Goal: Find specific page/section: Find specific page/section

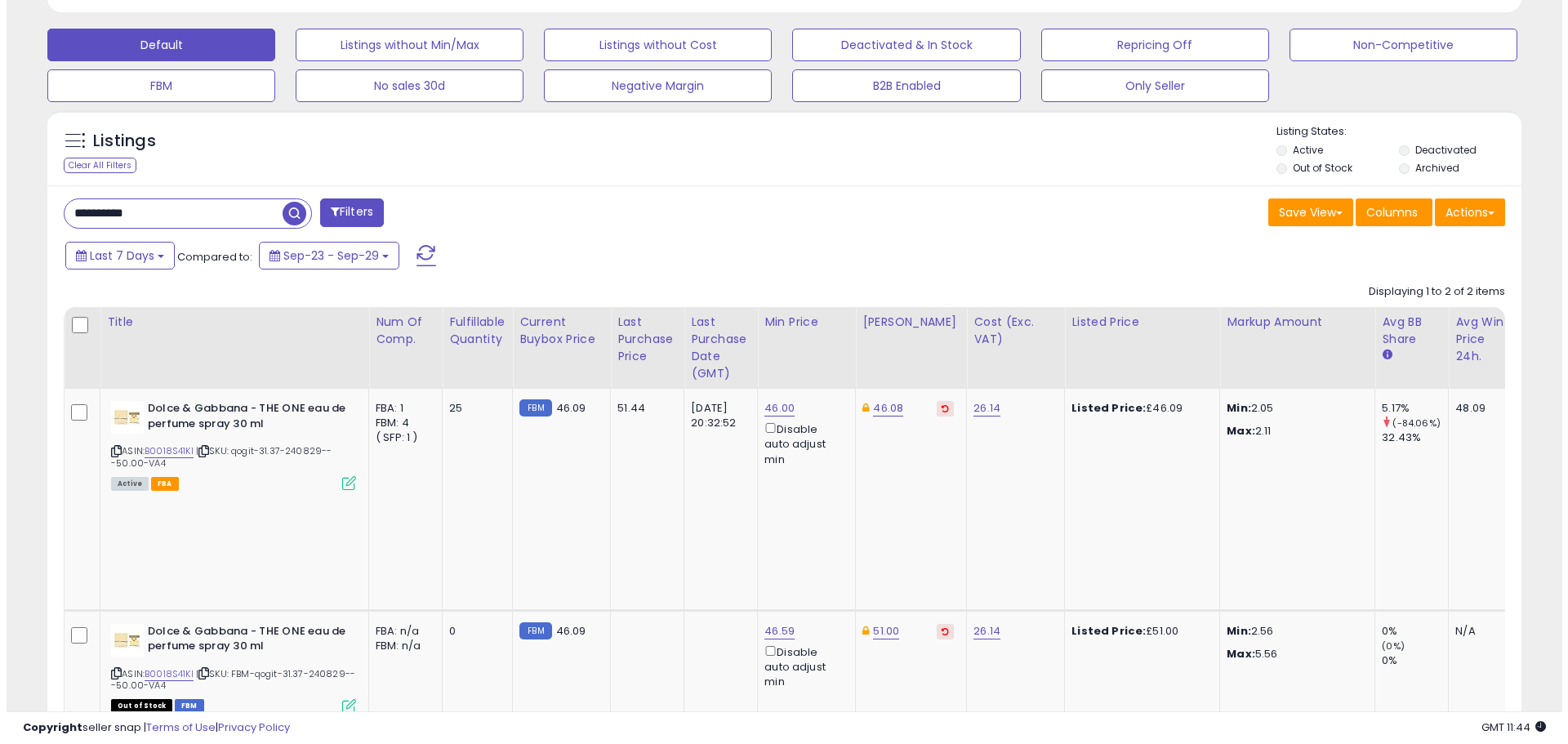
scroll to position [493, 0]
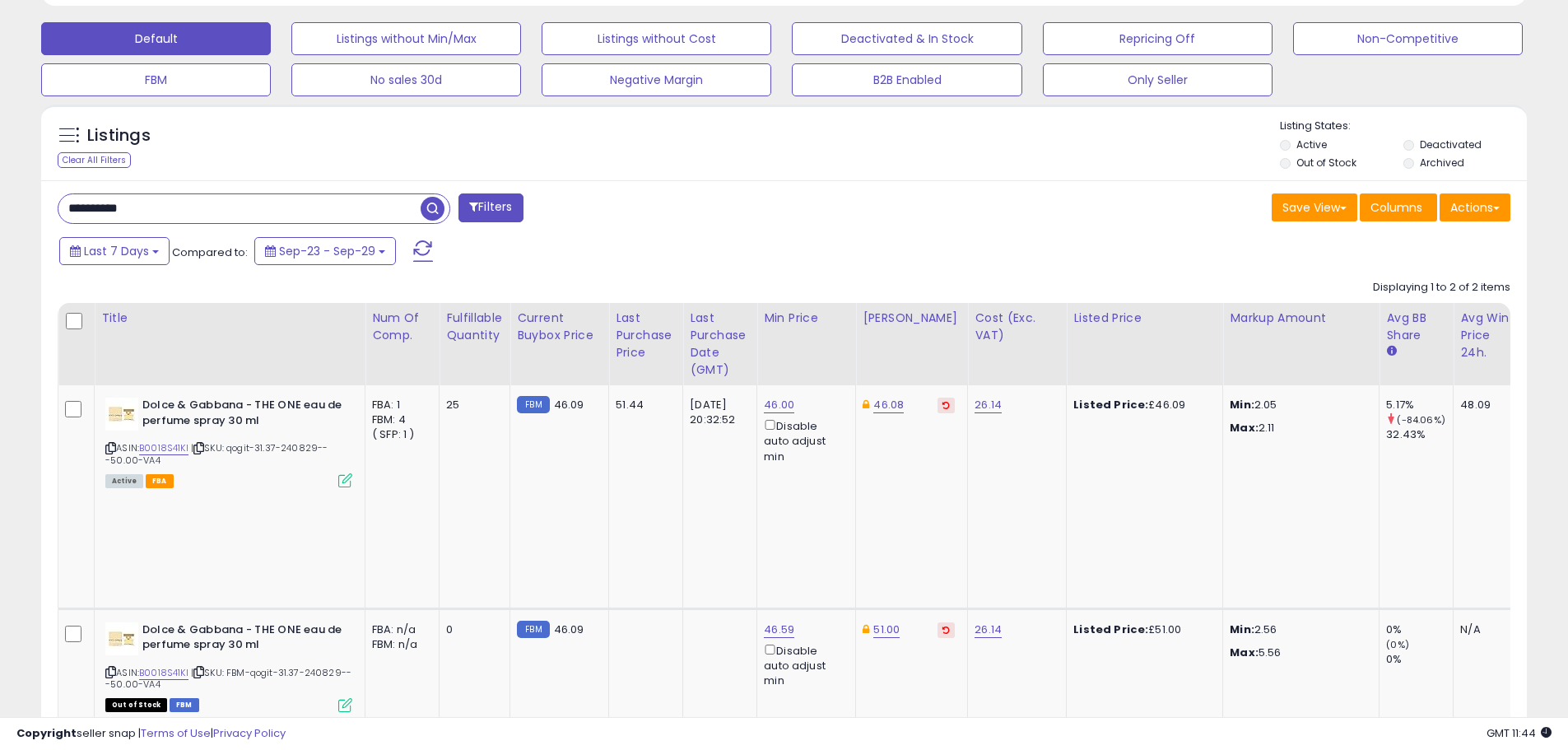
drag, startPoint x: 163, startPoint y: 208, endPoint x: 28, endPoint y: 197, distance: 135.4
click at [28, 197] on div "**********" at bounding box center [784, 247] width 1552 height 1347
paste input "text"
drag, startPoint x: 171, startPoint y: 206, endPoint x: 9, endPoint y: 206, distance: 162.0
click at [9, 206] on div "**********" at bounding box center [784, 247] width 1552 height 1347
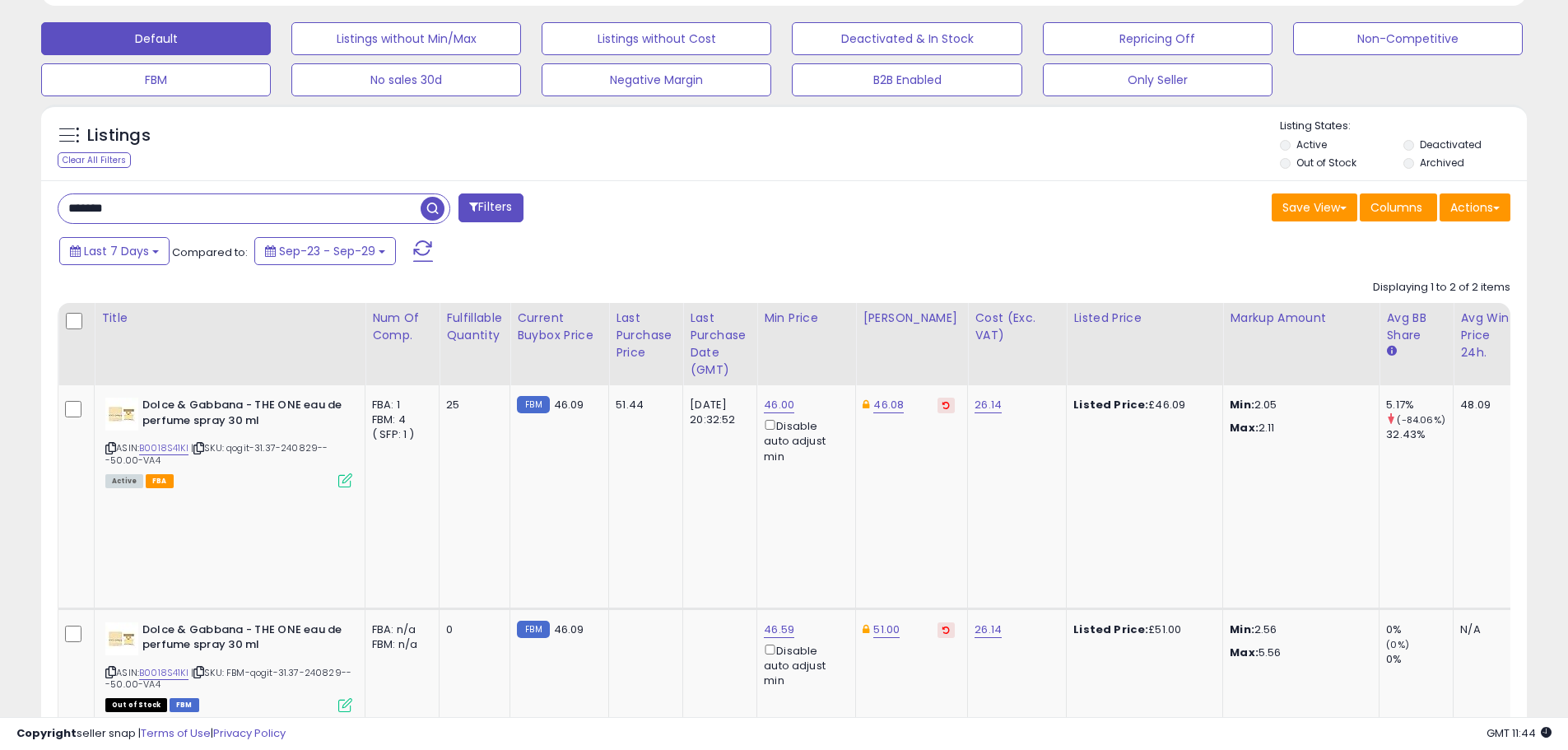
paste input "***"
type input "**********"
click at [505, 213] on button "Filters" at bounding box center [490, 208] width 64 height 29
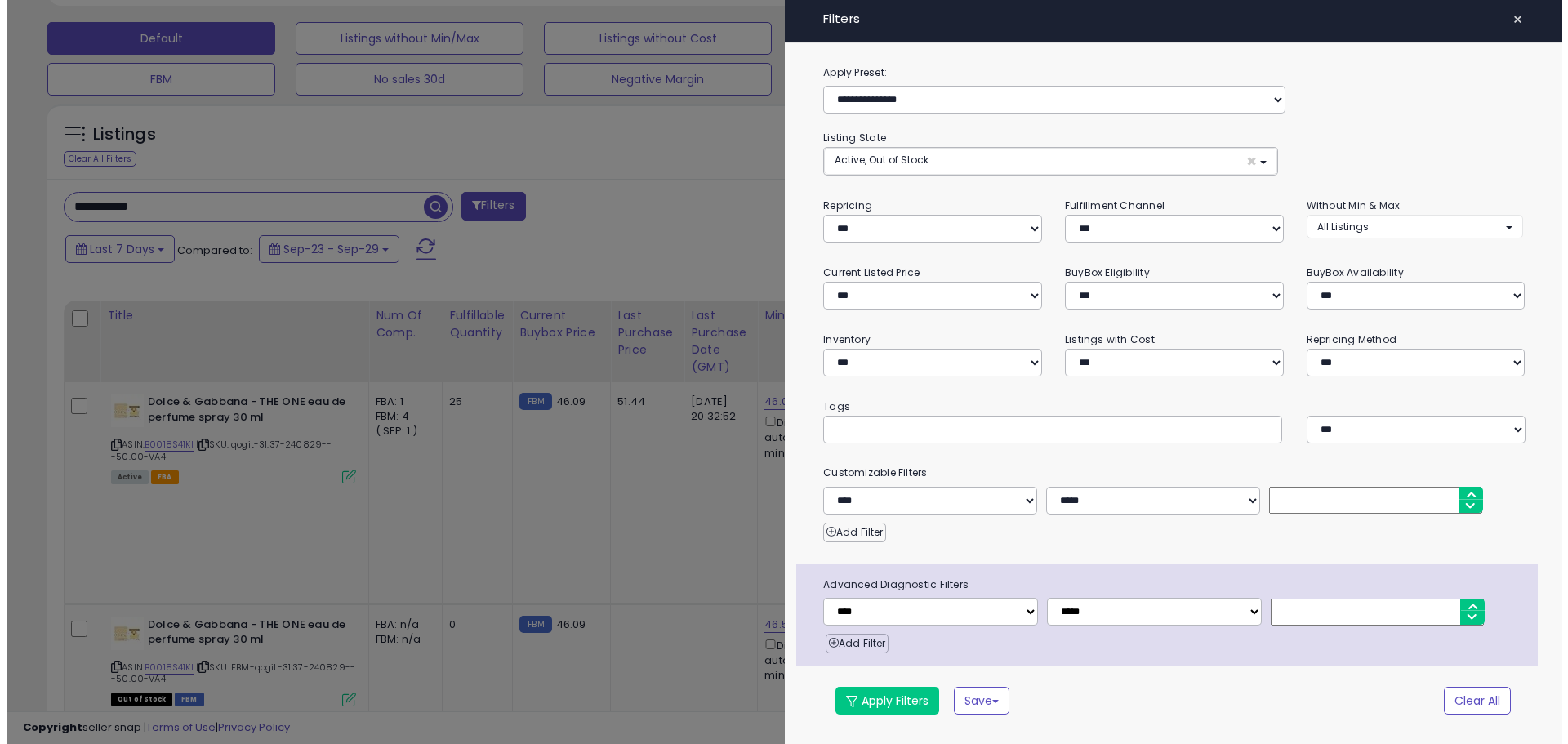
scroll to position [335, 862]
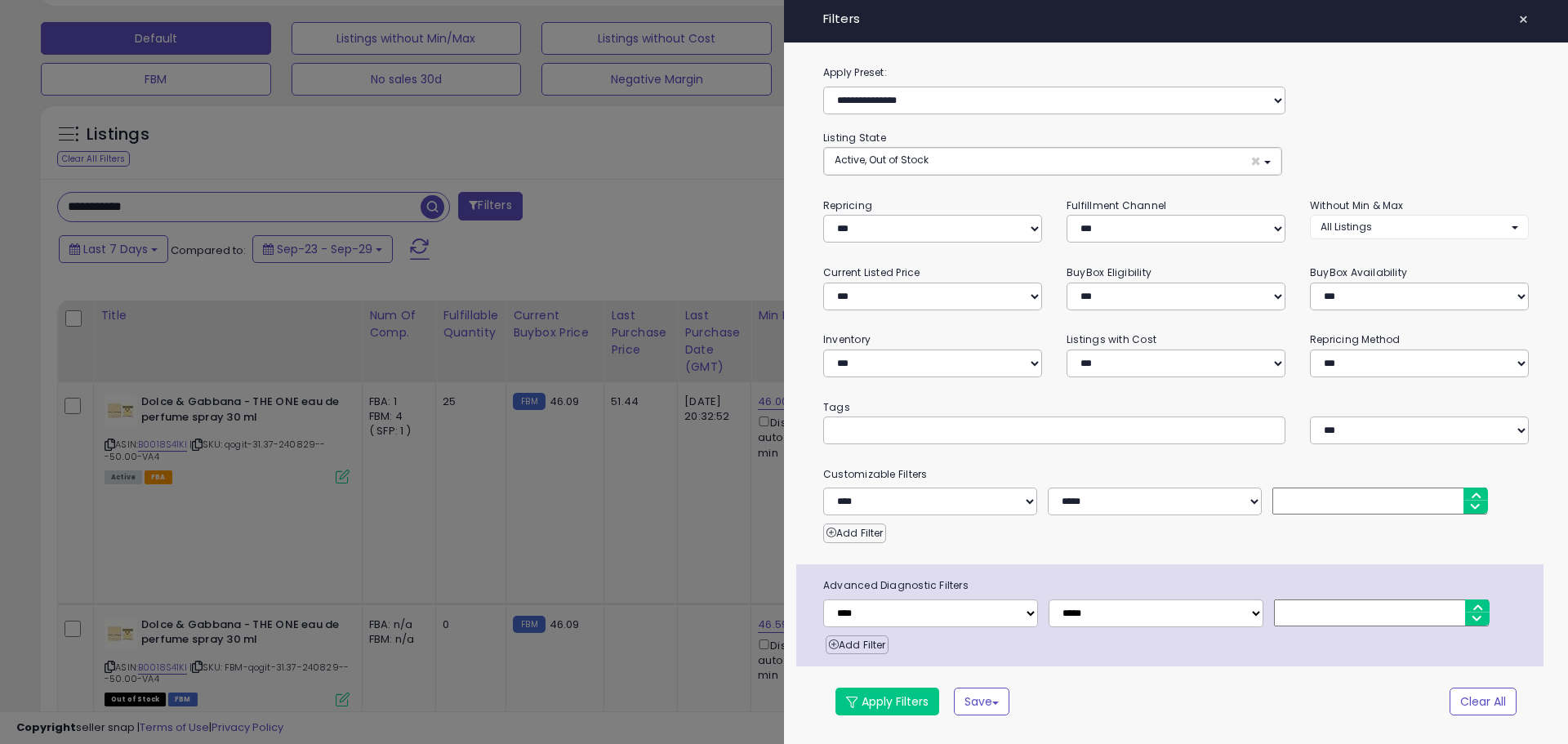
click at [1525, 14] on span "×" at bounding box center [1524, 19] width 11 height 23
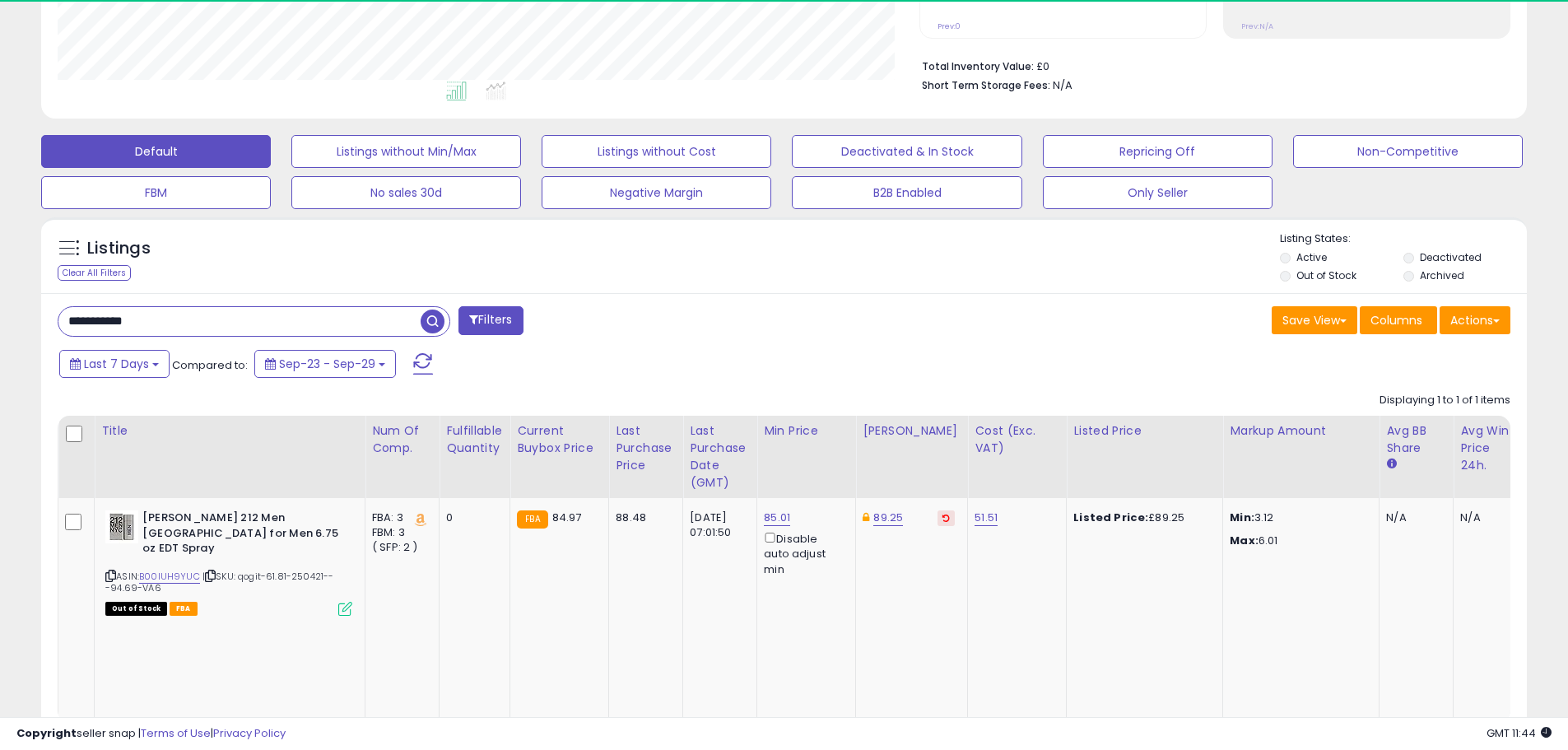
scroll to position [338, 862]
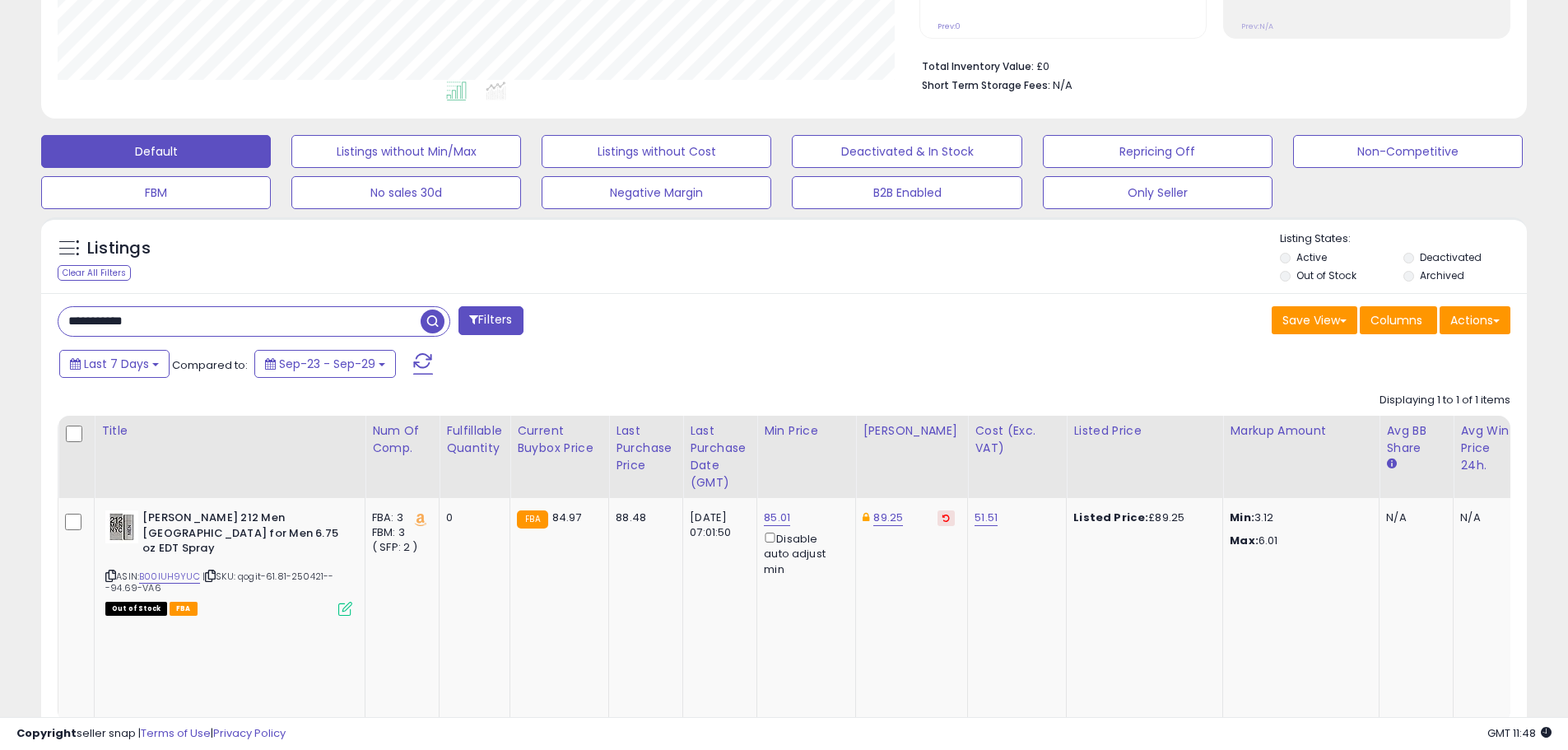
click at [429, 317] on span "button" at bounding box center [433, 322] width 24 height 24
click at [436, 322] on span "button" at bounding box center [433, 322] width 24 height 24
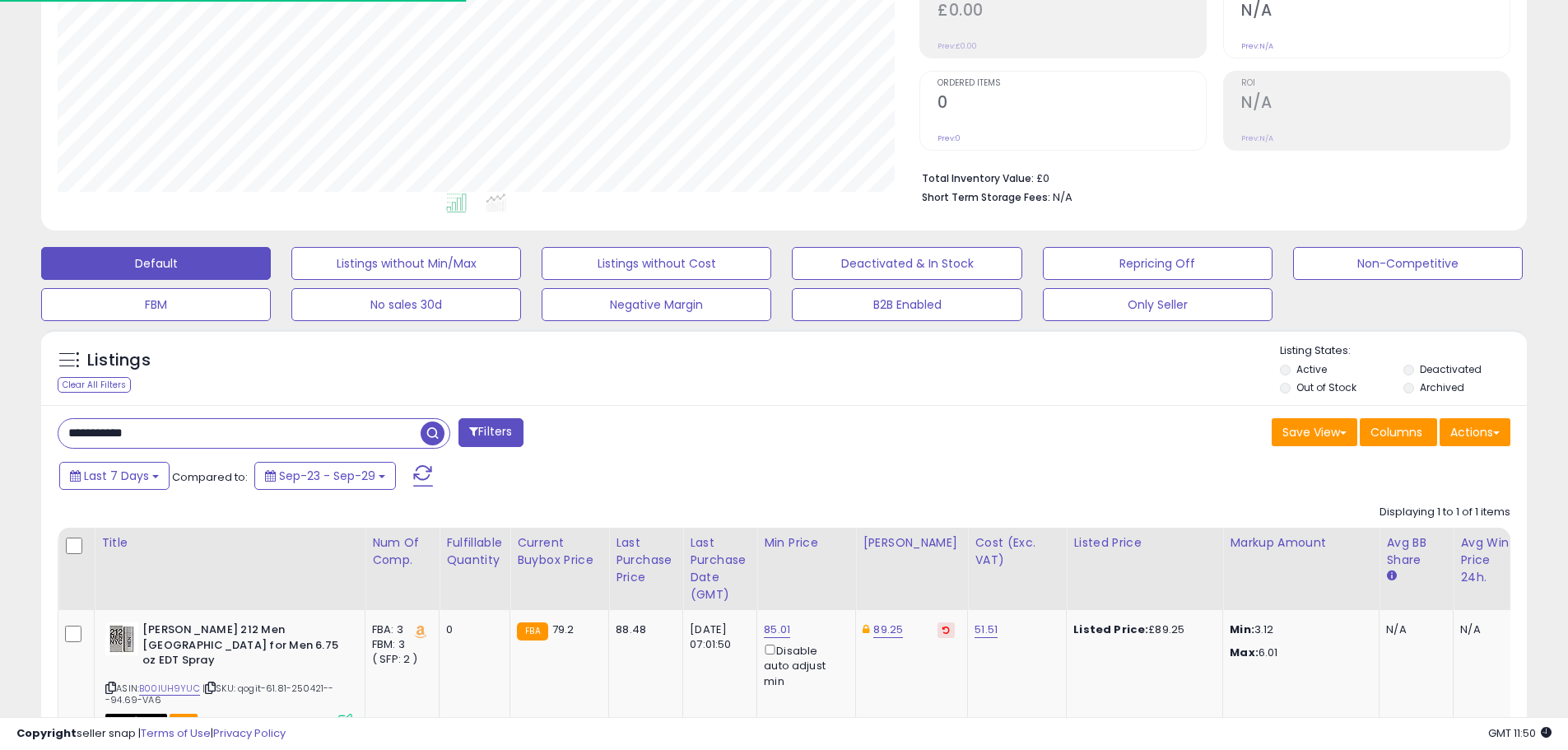
click at [429, 433] on span "button" at bounding box center [433, 433] width 24 height 24
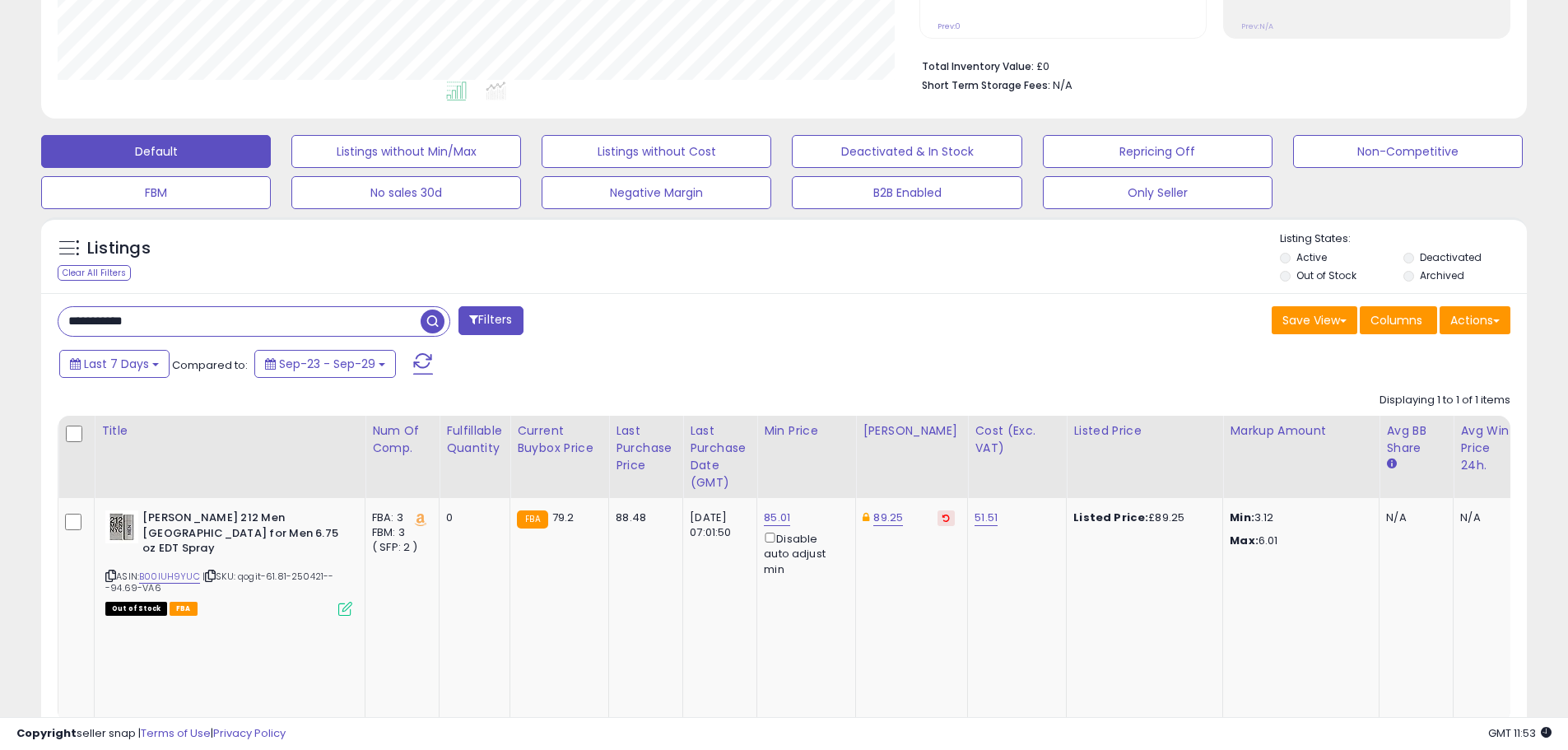
click at [436, 319] on span "button" at bounding box center [433, 322] width 24 height 24
click at [431, 329] on span "button" at bounding box center [433, 322] width 24 height 24
click at [436, 319] on span "button" at bounding box center [433, 322] width 24 height 24
click at [431, 324] on span "button" at bounding box center [433, 322] width 24 height 24
click at [432, 311] on span "button" at bounding box center [433, 322] width 24 height 24
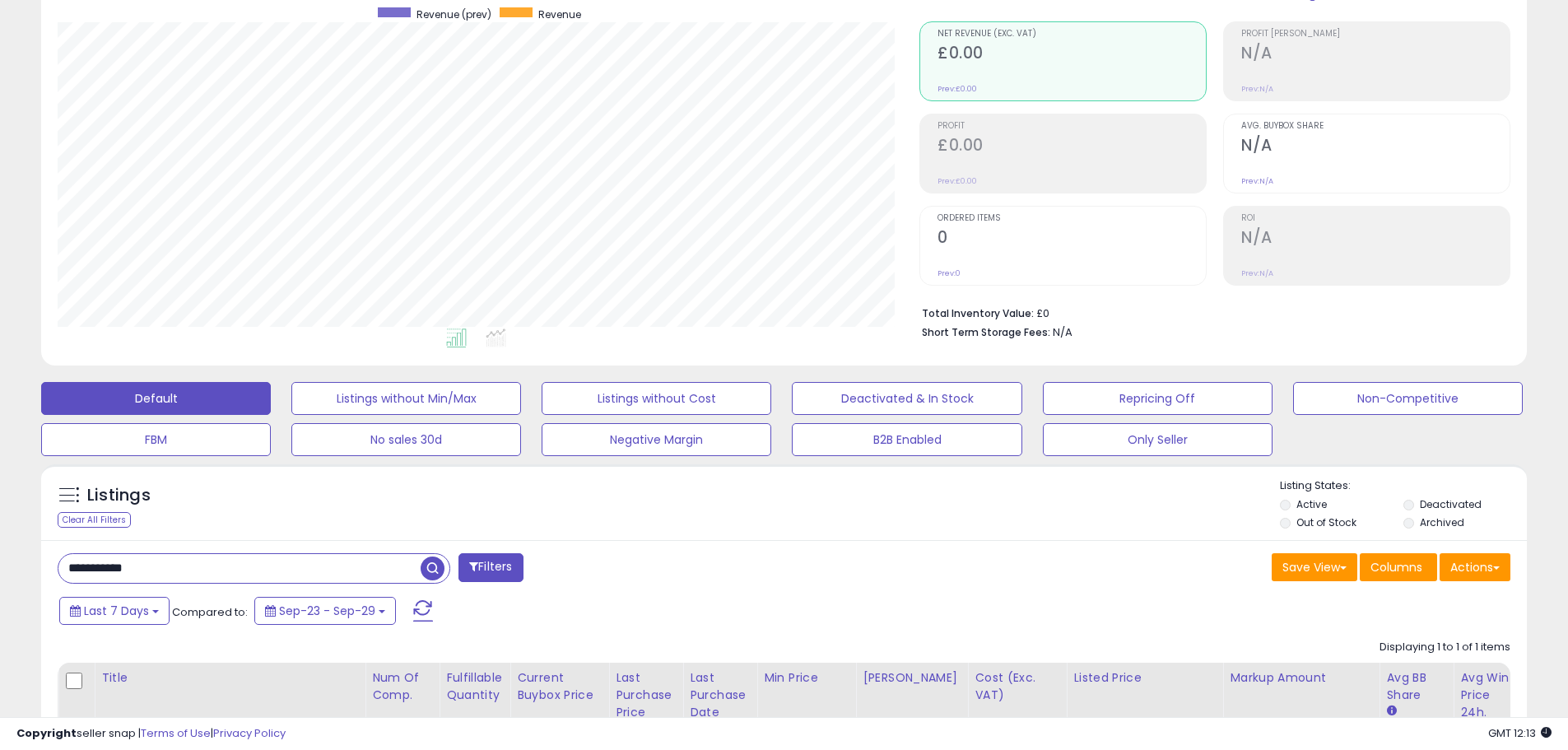
click at [428, 573] on span "button" at bounding box center [433, 568] width 24 height 24
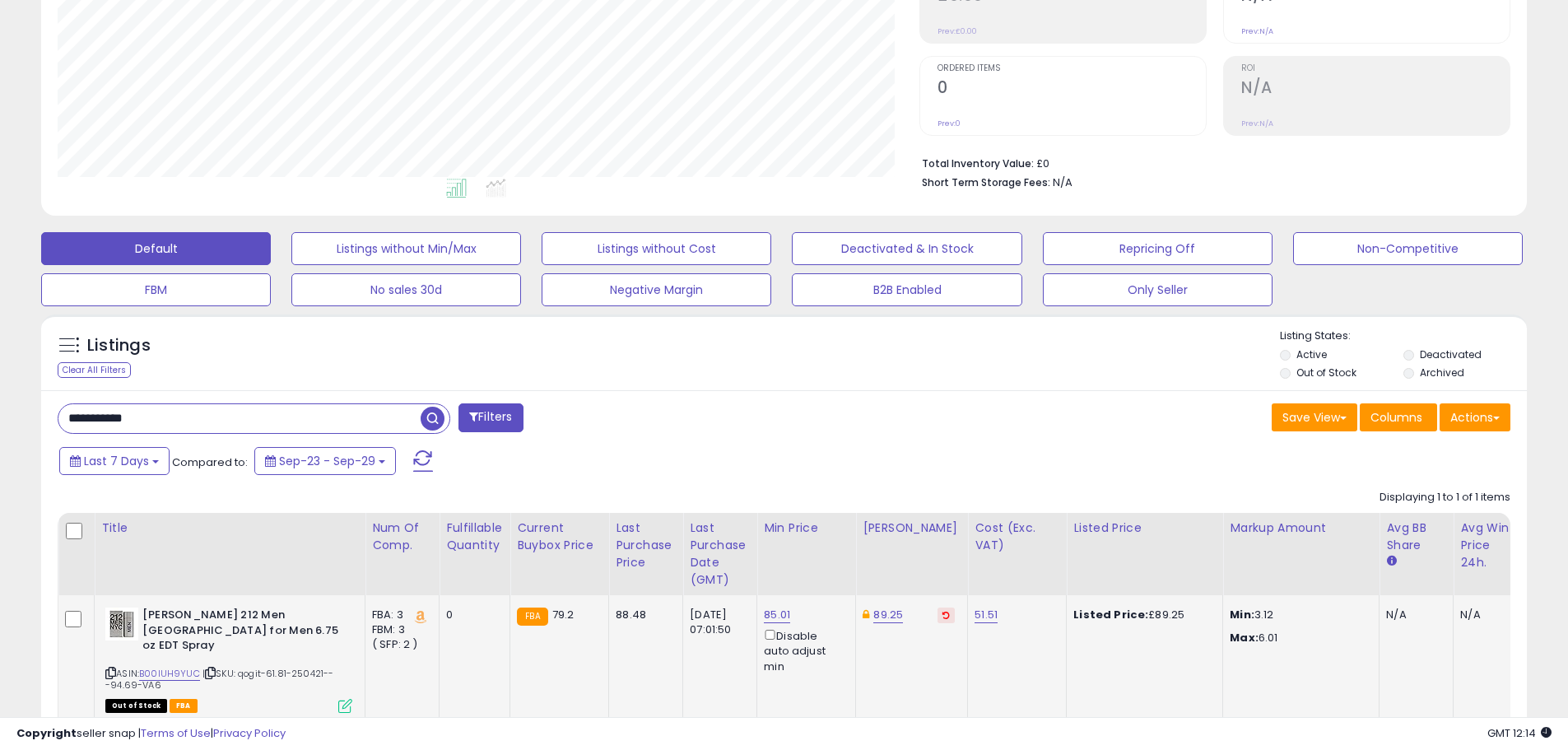
scroll to position [384, 0]
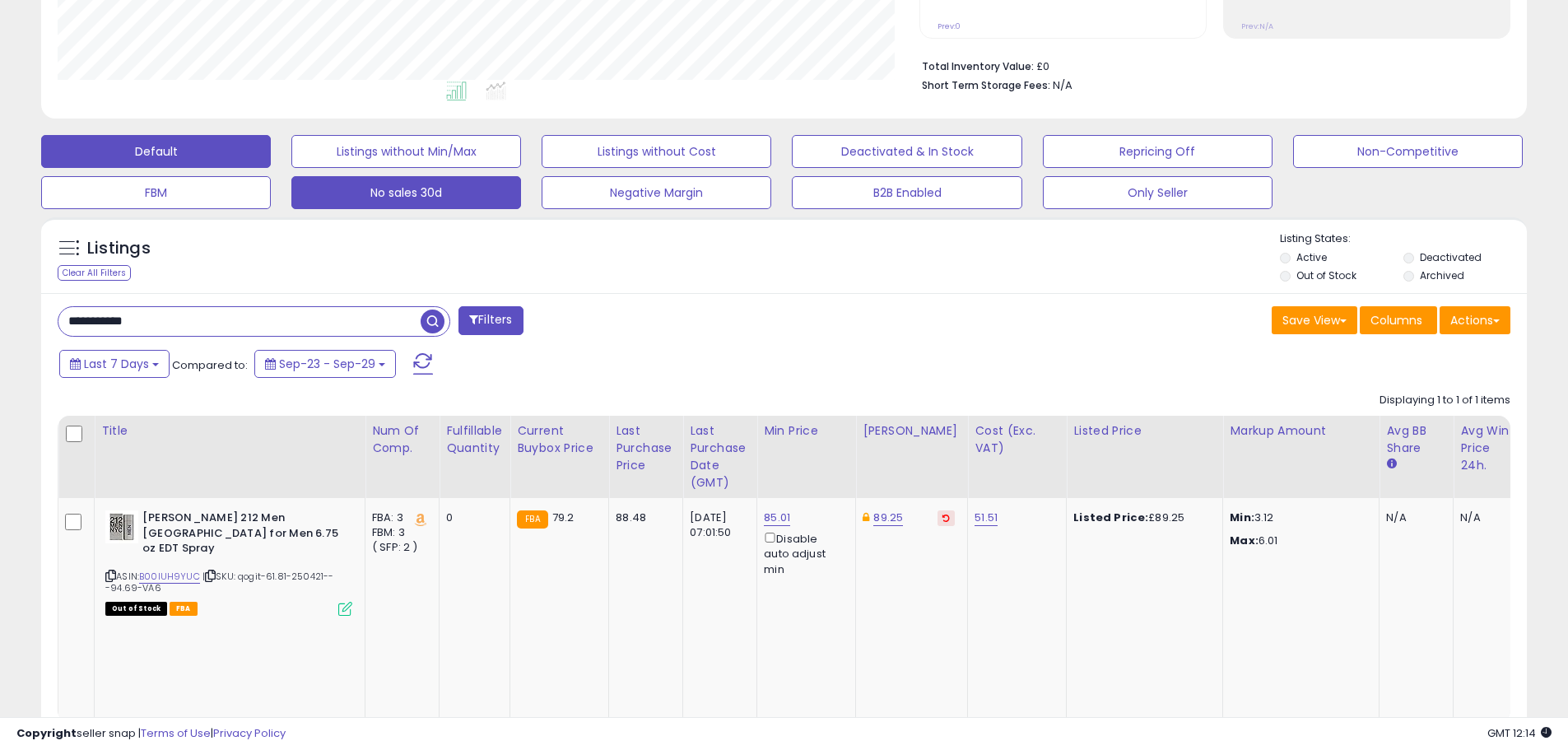
click at [434, 315] on span "button" at bounding box center [433, 322] width 24 height 24
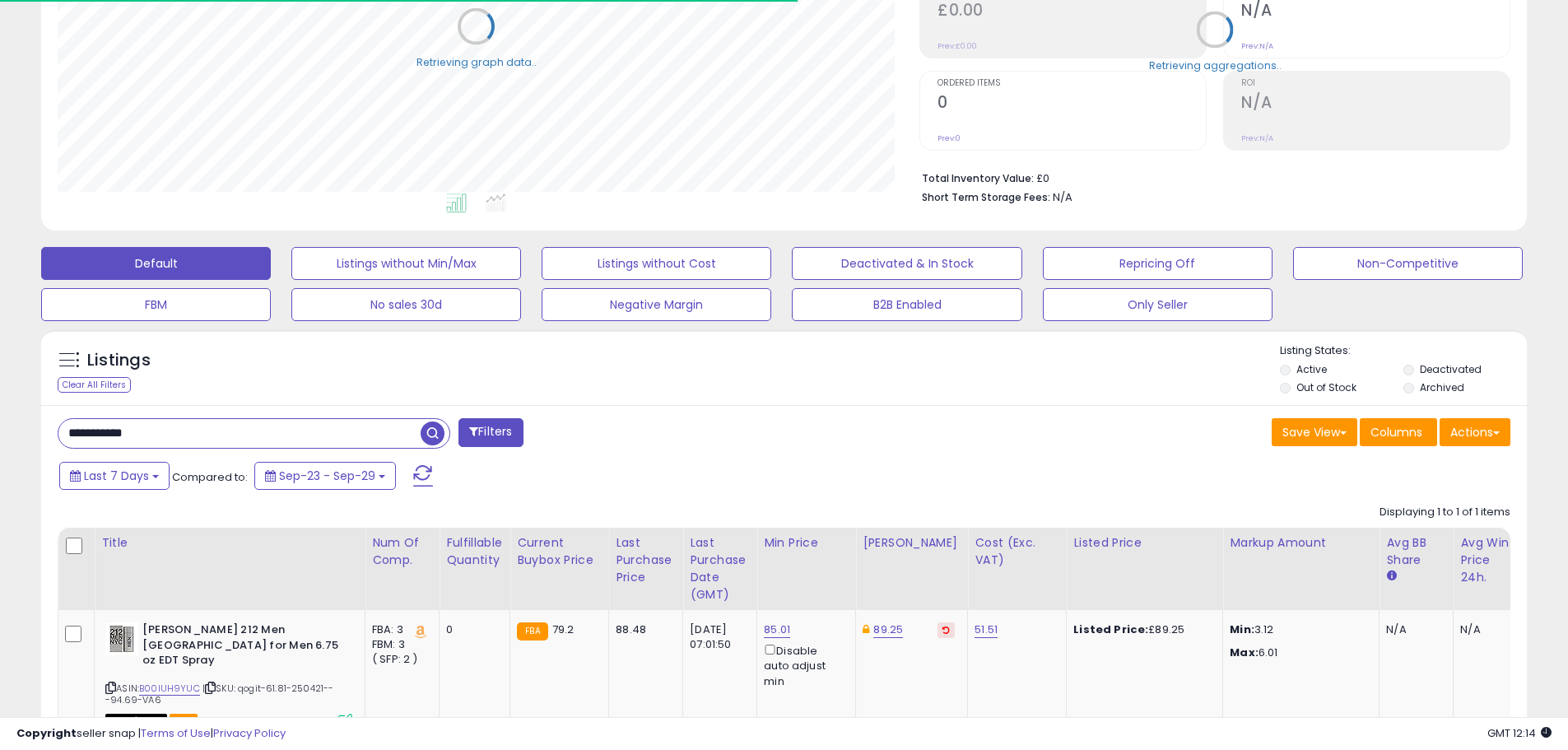
scroll to position [823055, 822261]
